Goal: Navigation & Orientation: Find specific page/section

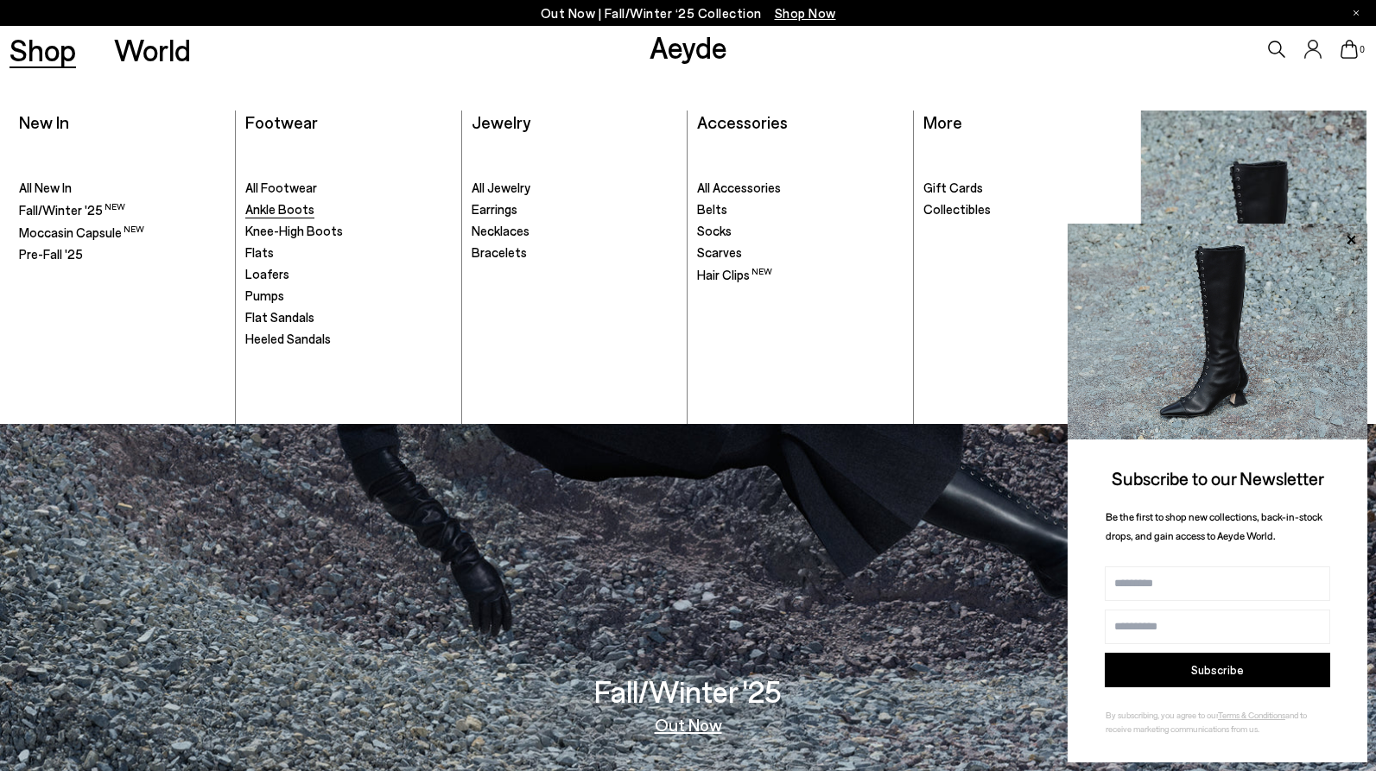
click at [266, 210] on span "Ankle Boots" at bounding box center [279, 209] width 69 height 16
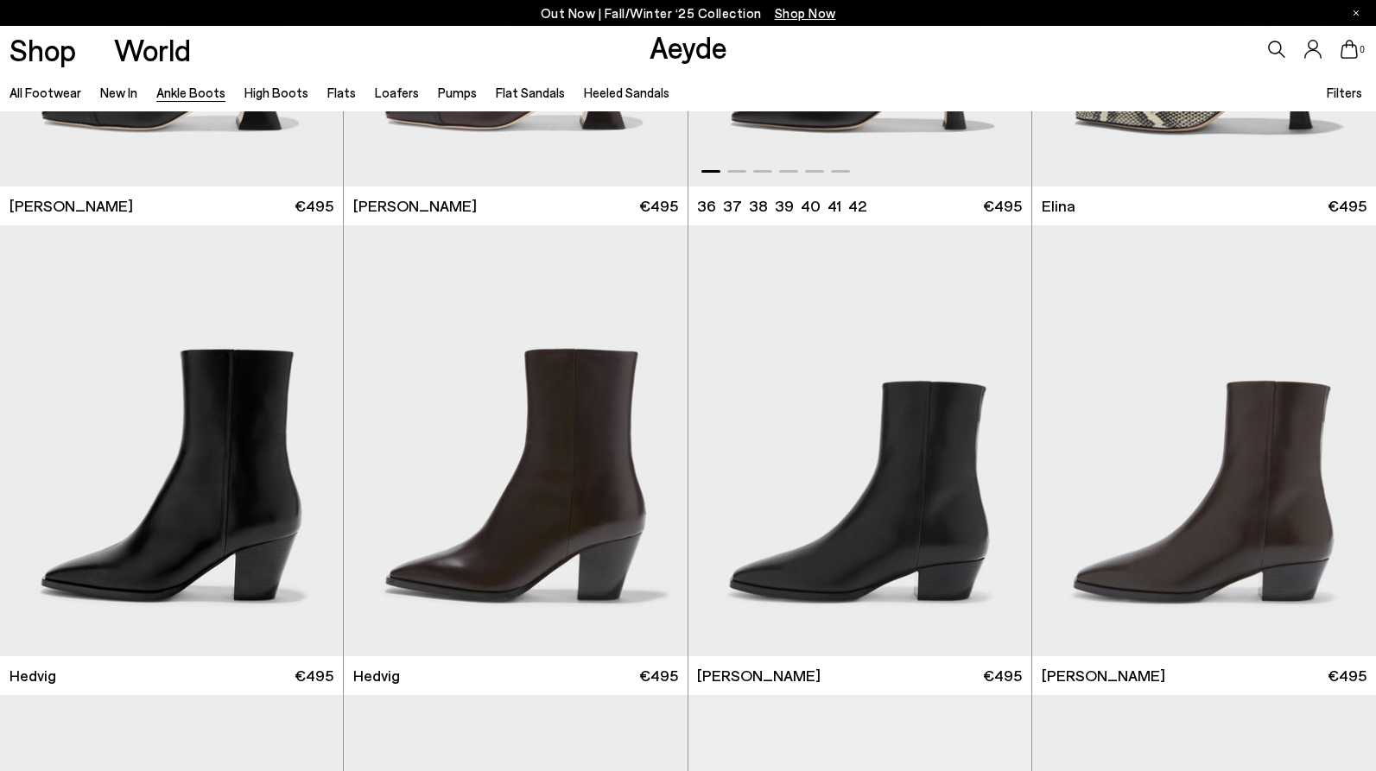
scroll to position [440, 0]
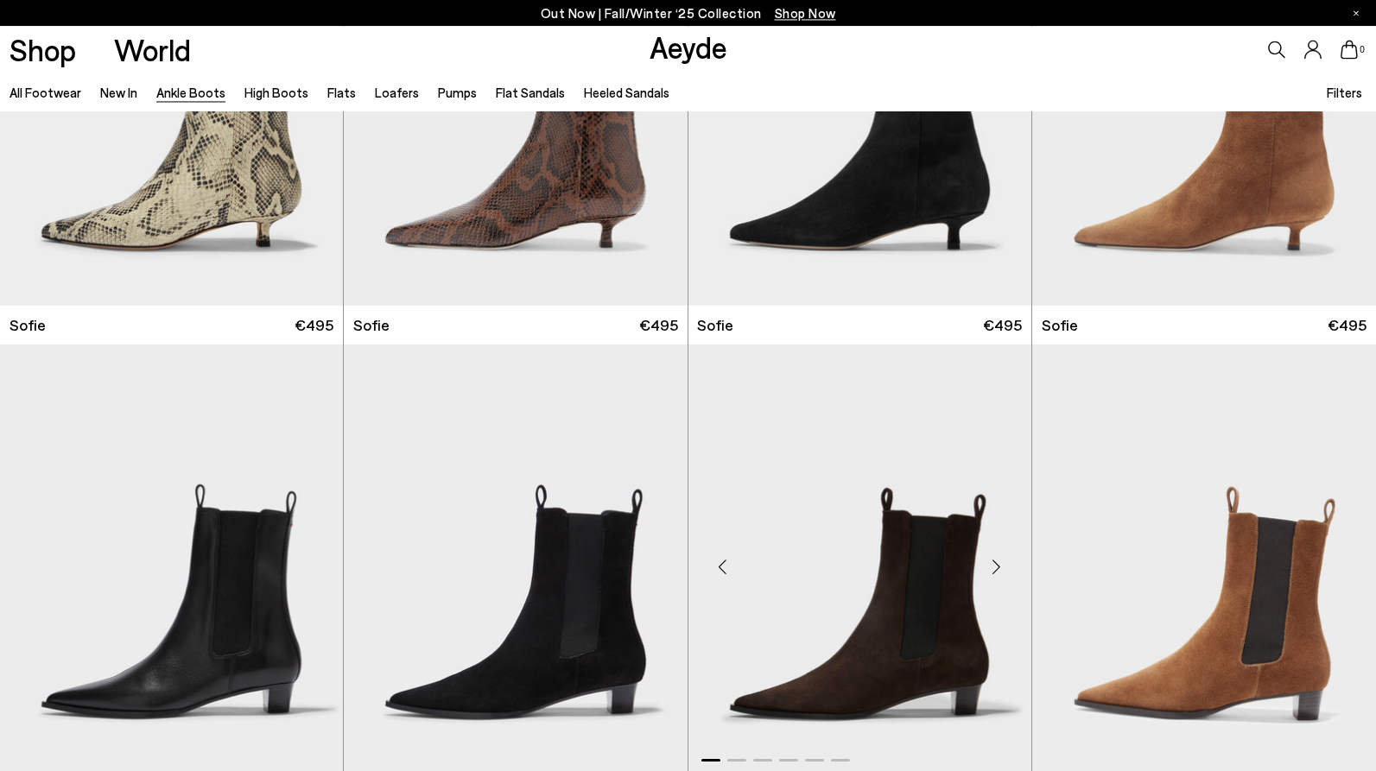
scroll to position [2202, 0]
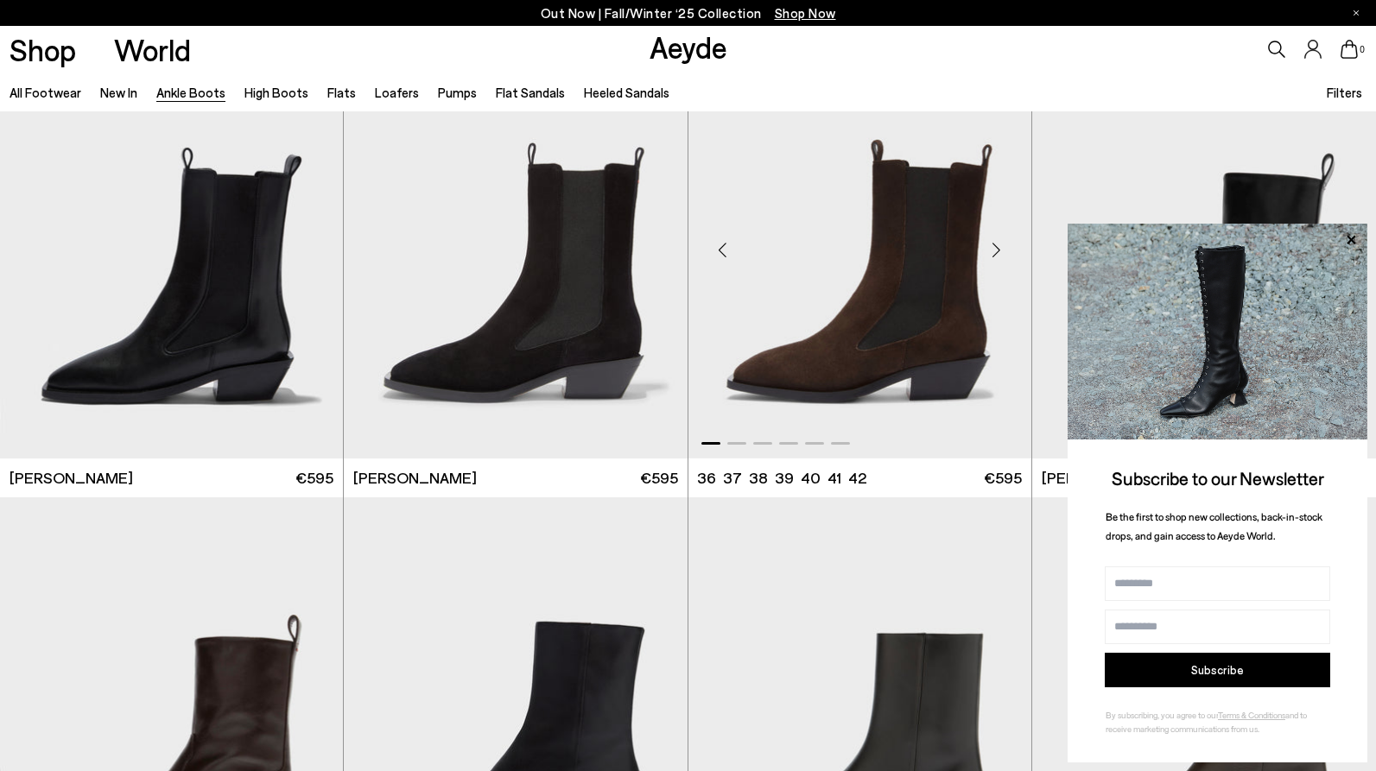
scroll to position [6078, 0]
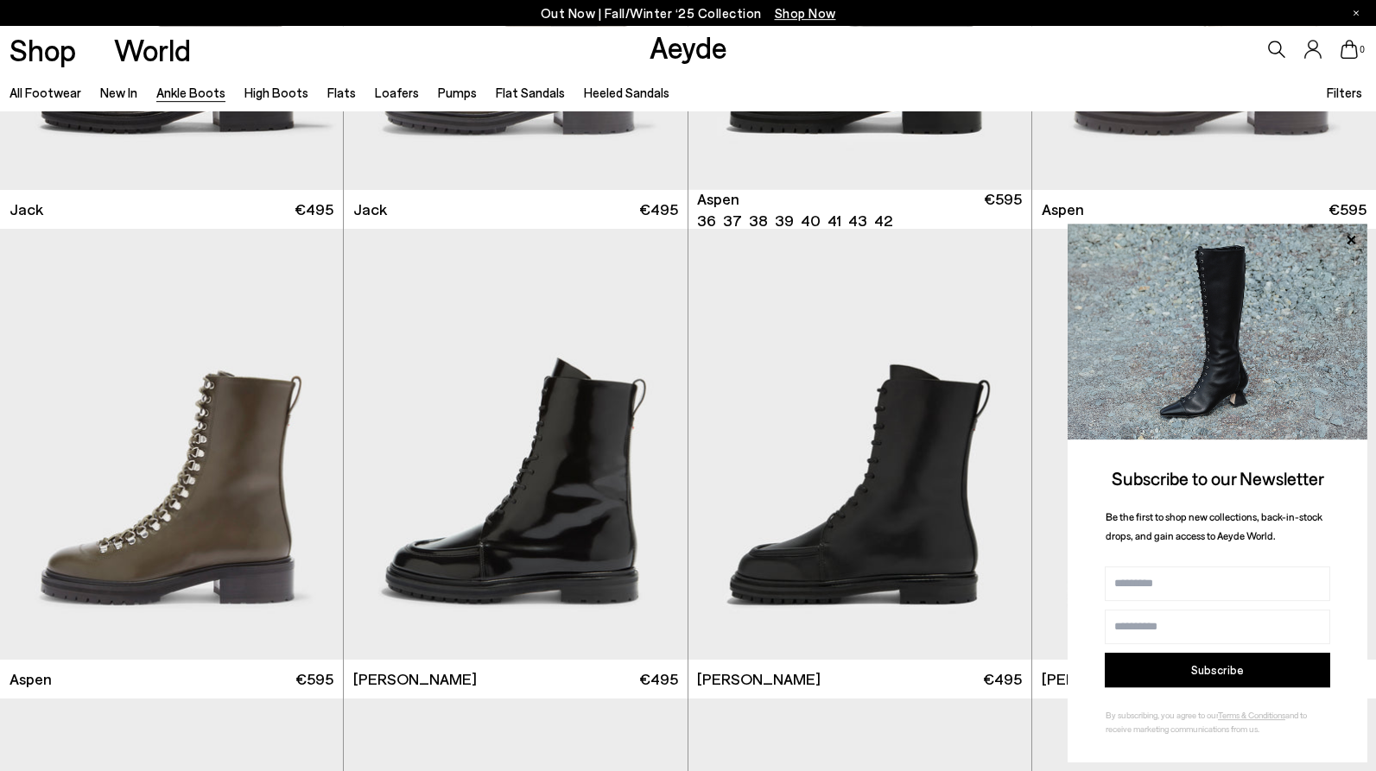
scroll to position [7487, 0]
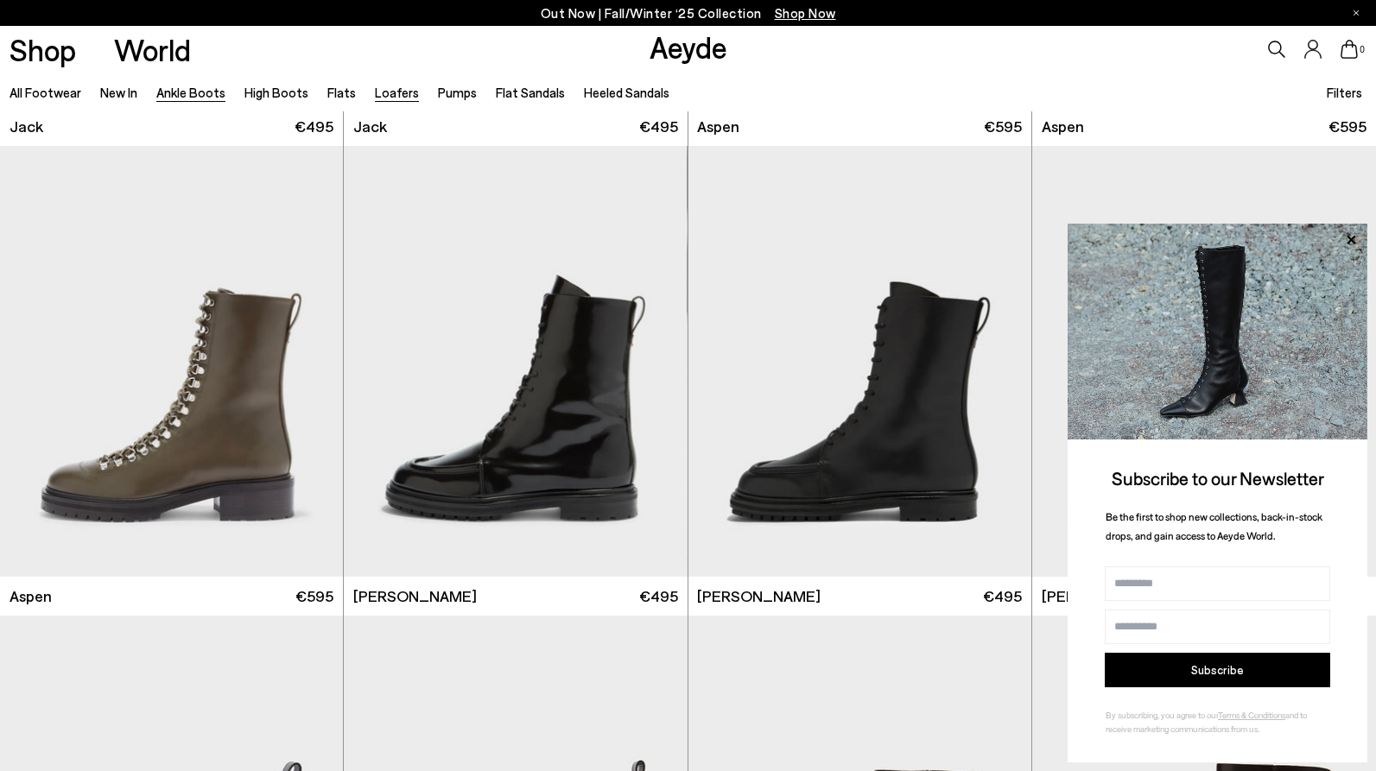
click at [390, 98] on link "Loafers" at bounding box center [397, 93] width 44 height 16
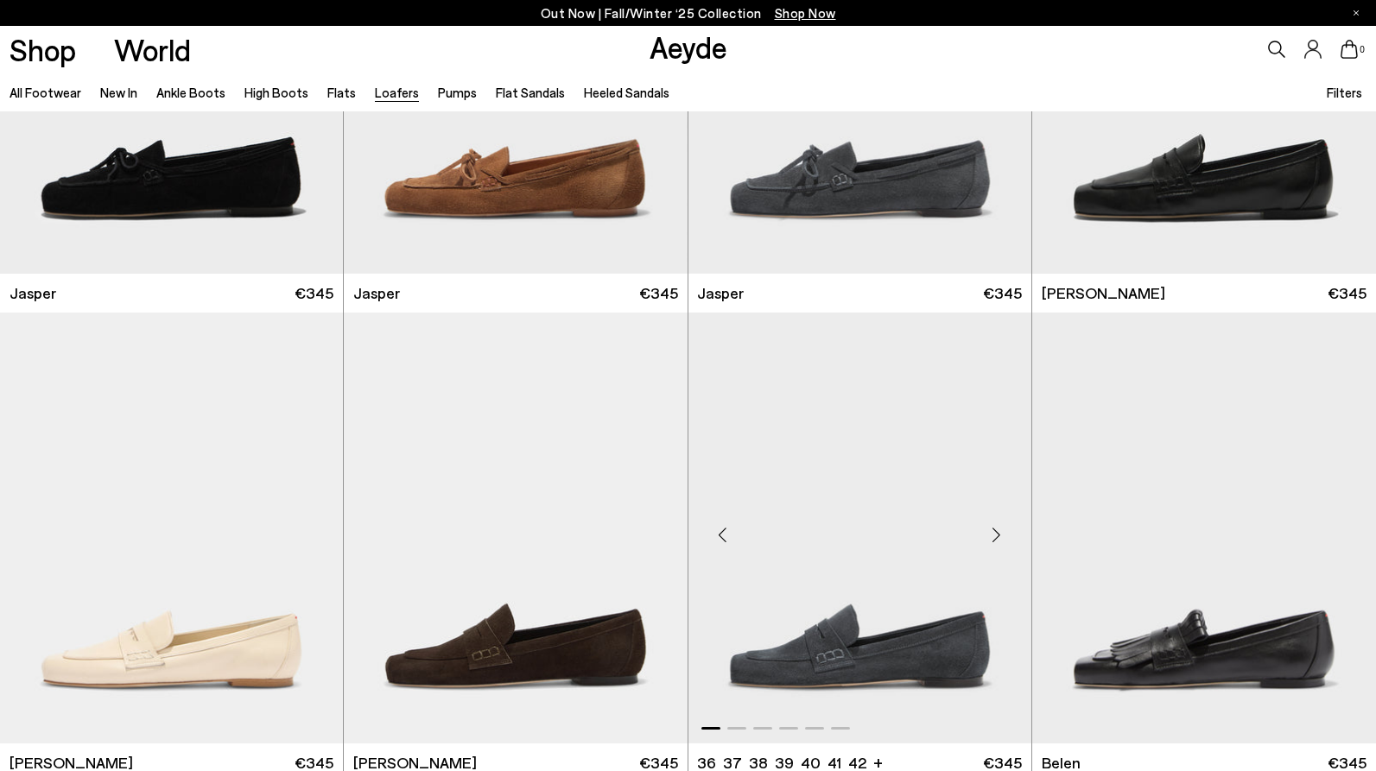
scroll to position [352, 0]
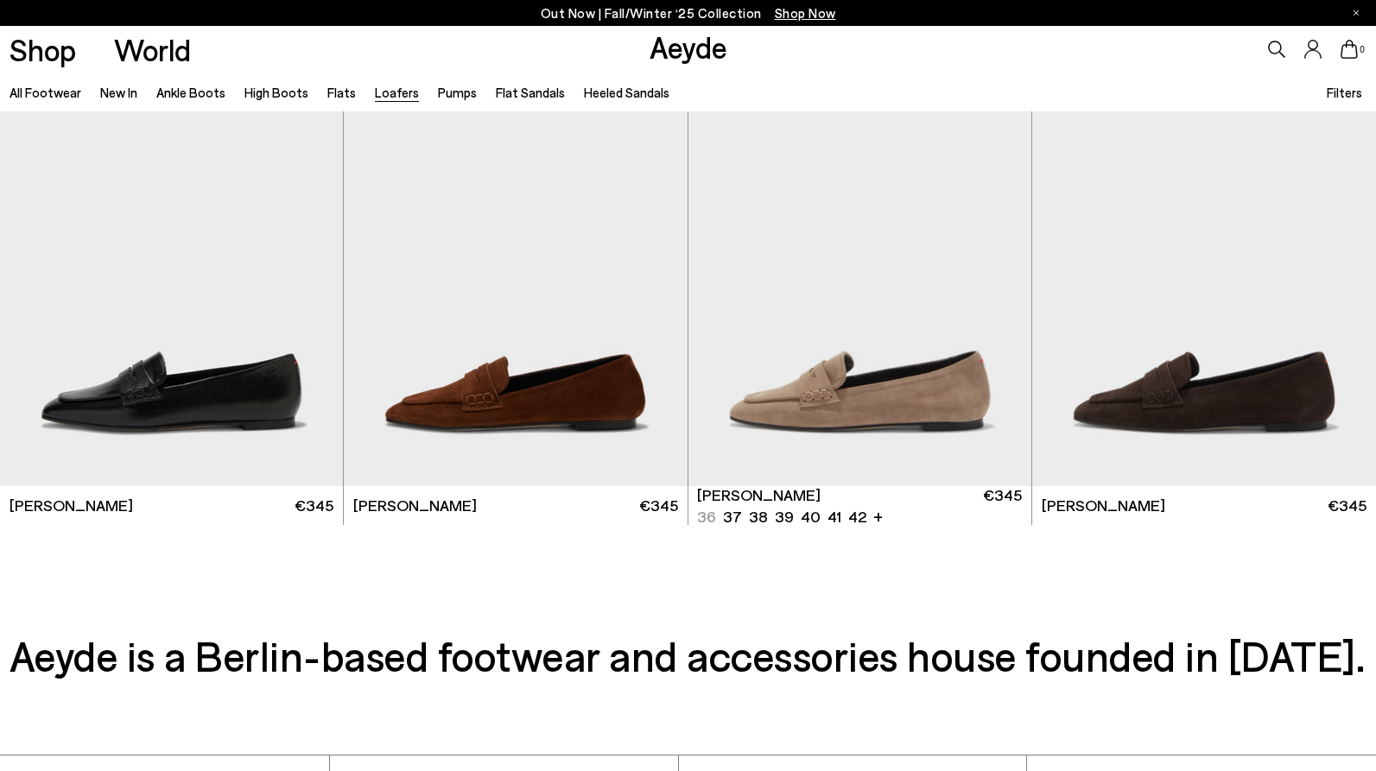
scroll to position [2819, 0]
